Goal: Find specific page/section: Find specific page/section

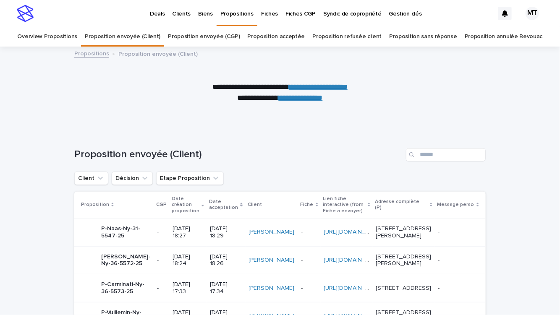
click at [163, 14] on p "Deals" at bounding box center [157, 9] width 15 height 18
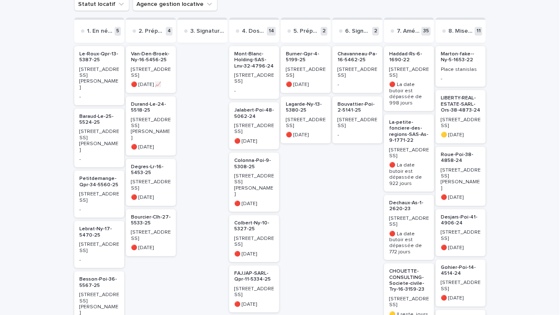
scroll to position [123, 0]
click at [92, 130] on p "[STREET_ADDRESS][PERSON_NAME]" at bounding box center [99, 142] width 40 height 24
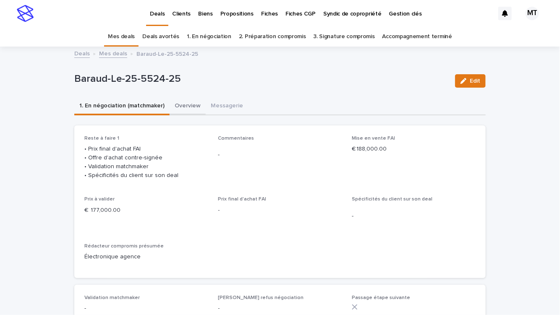
click at [175, 102] on button "Overview" at bounding box center [187, 107] width 36 height 18
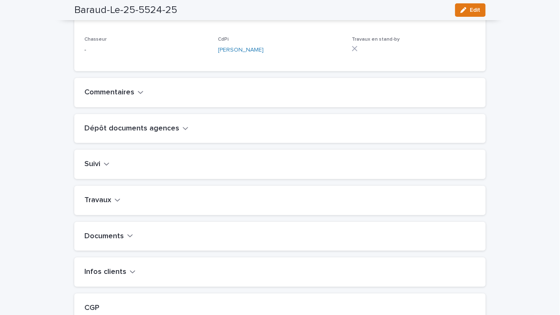
scroll to position [225, 0]
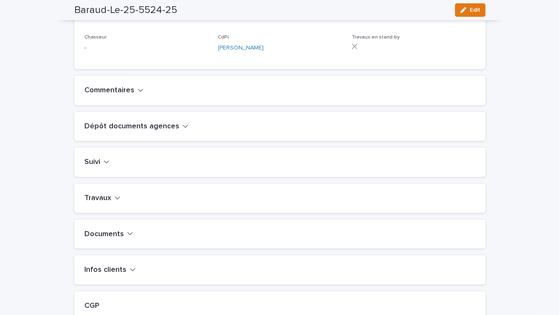
click at [137, 131] on h2 "Dépôt documents agences" at bounding box center [131, 126] width 95 height 9
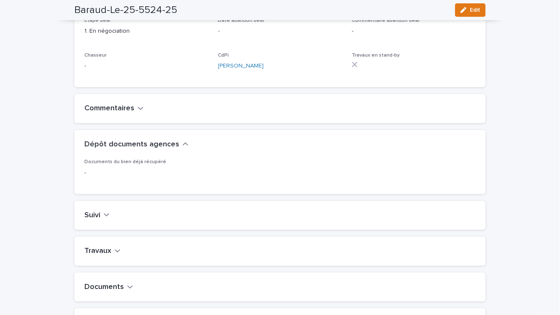
scroll to position [221, 0]
